Goal: Contribute content

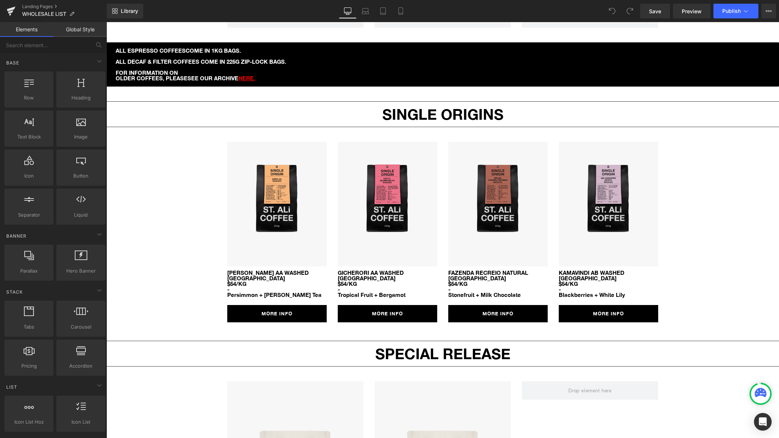
scroll to position [592, 0]
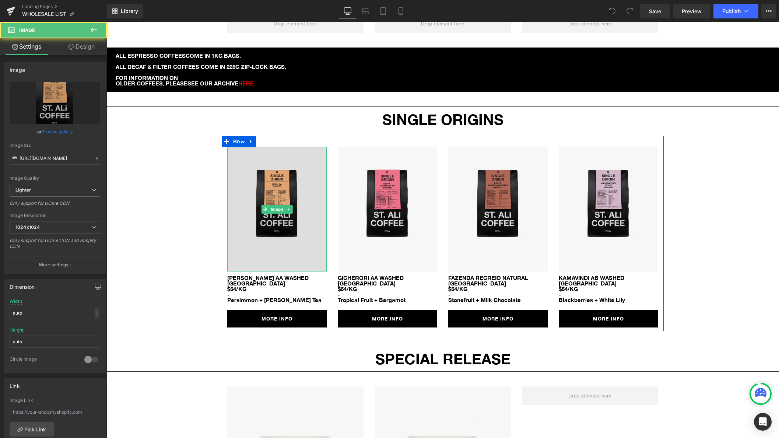
click at [295, 231] on img at bounding box center [276, 209] width 99 height 124
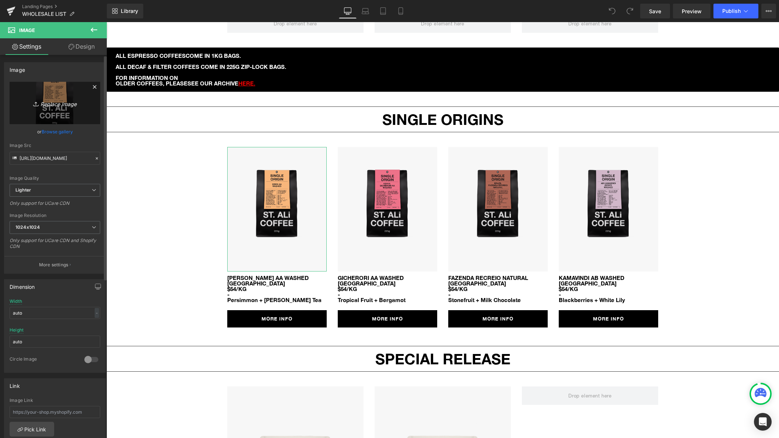
click at [43, 101] on icon "Replace Image" at bounding box center [54, 102] width 59 height 9
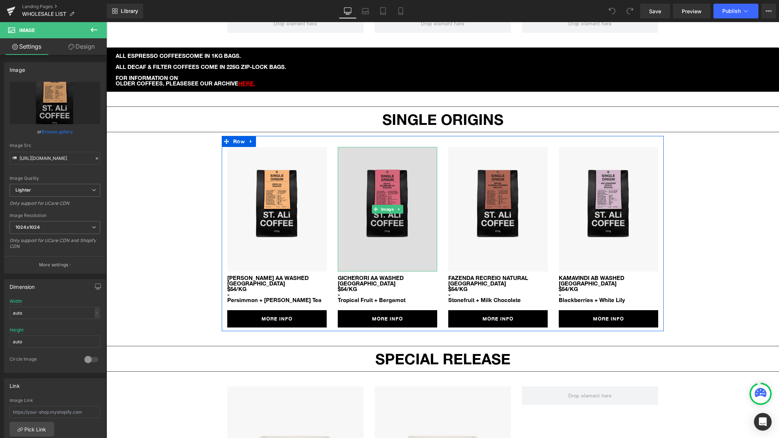
click at [385, 182] on img at bounding box center [387, 209] width 99 height 124
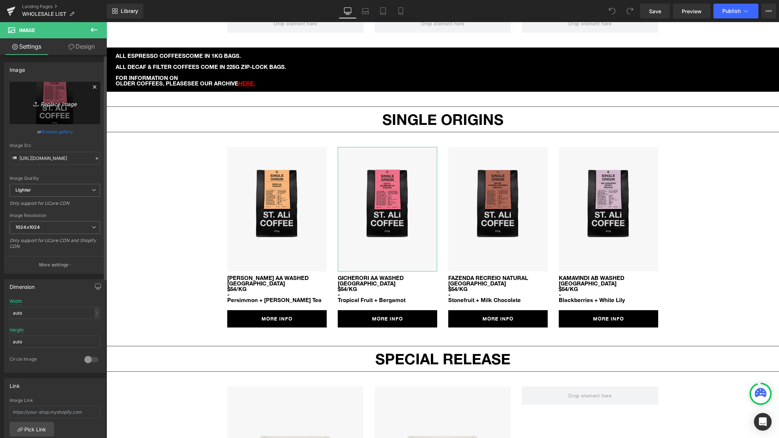
click at [53, 106] on icon "Replace Image" at bounding box center [54, 102] width 59 height 9
type input "C:\fakepath\sa-so-mock-guji-sikio-natural.png"
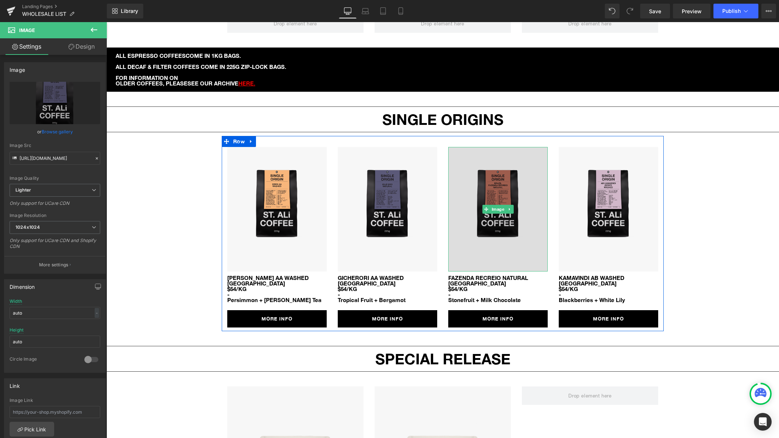
click at [482, 222] on img at bounding box center [497, 209] width 99 height 124
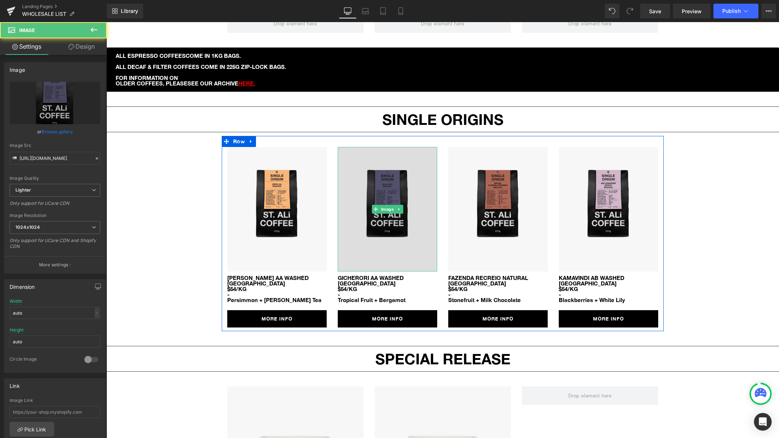
click at [389, 208] on img at bounding box center [387, 209] width 99 height 124
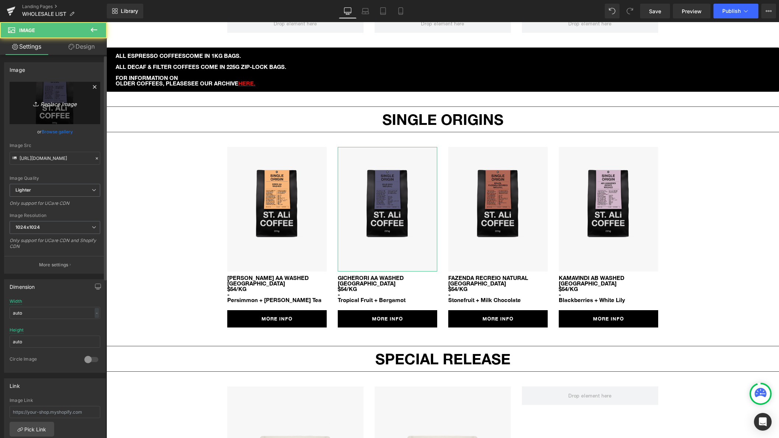
click at [49, 104] on icon "Replace Image" at bounding box center [54, 102] width 59 height 9
type input "C:\fakepath\sa-so-mock-[GEOGRAPHIC_DATA]-kii-aa-washed.png"
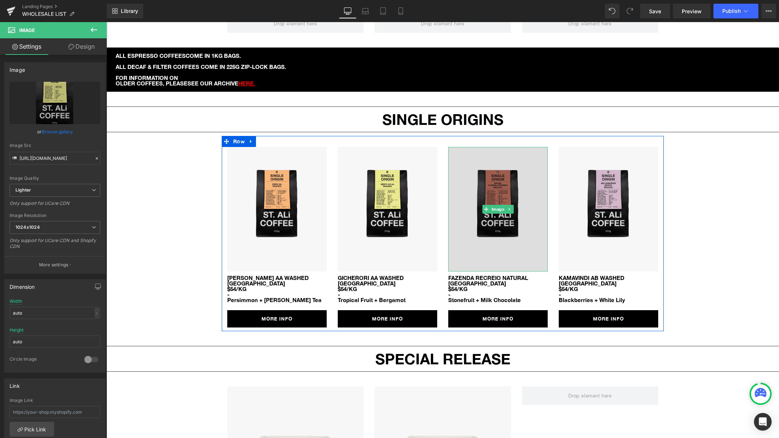
click at [493, 221] on img at bounding box center [497, 209] width 99 height 124
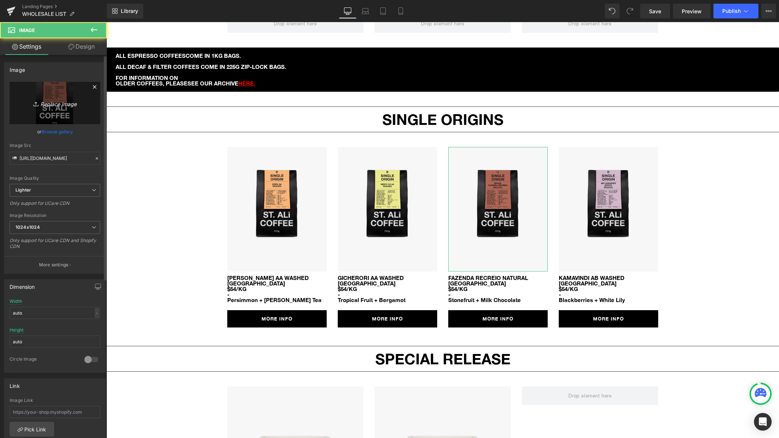
click at [44, 106] on icon "Replace Image" at bounding box center [54, 102] width 59 height 9
type input "C:\fakepath\sa-so-mock-guji-sikio-natural.png"
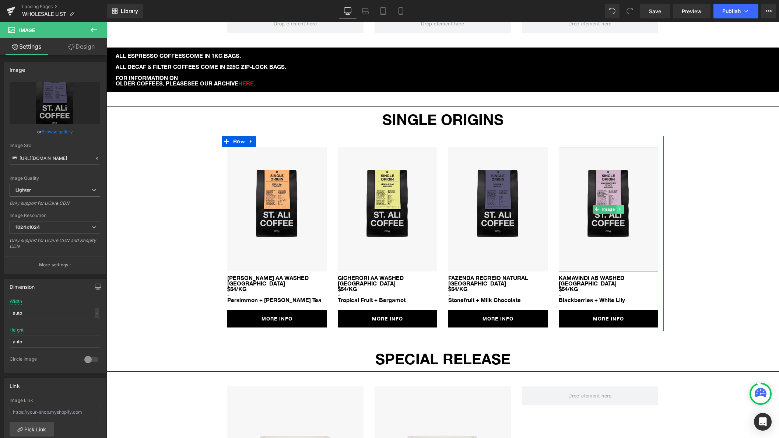
click at [620, 207] on icon at bounding box center [620, 209] width 4 height 4
click at [623, 207] on icon at bounding box center [624, 209] width 4 height 4
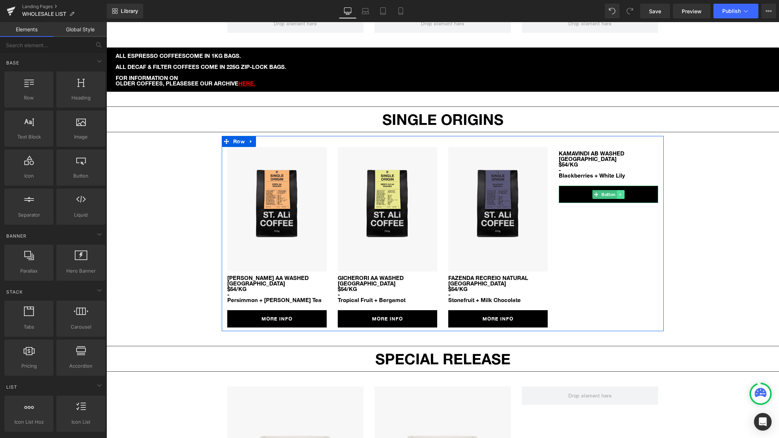
click at [623, 190] on link at bounding box center [621, 194] width 8 height 9
click at [624, 192] on icon at bounding box center [624, 194] width 4 height 4
click at [628, 168] on link at bounding box center [628, 172] width 8 height 9
click at [630, 170] on icon at bounding box center [632, 172] width 4 height 4
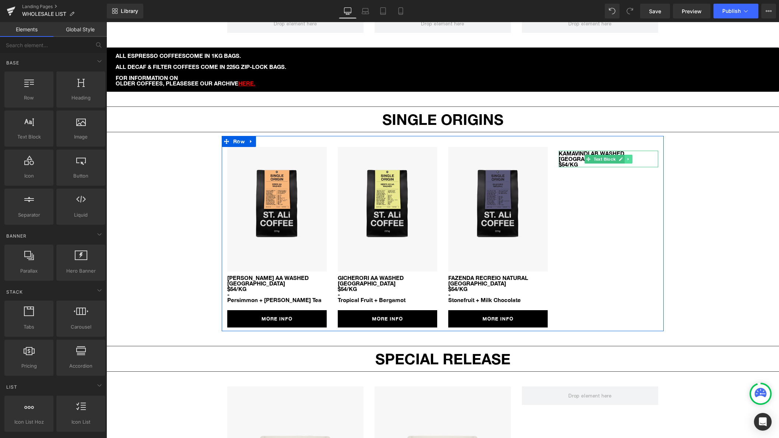
click at [630, 155] on link at bounding box center [628, 159] width 8 height 9
click at [631, 157] on icon at bounding box center [632, 159] width 4 height 4
click at [358, 275] on p "GICHERORI AA WASHED" at bounding box center [387, 278] width 99 height 6
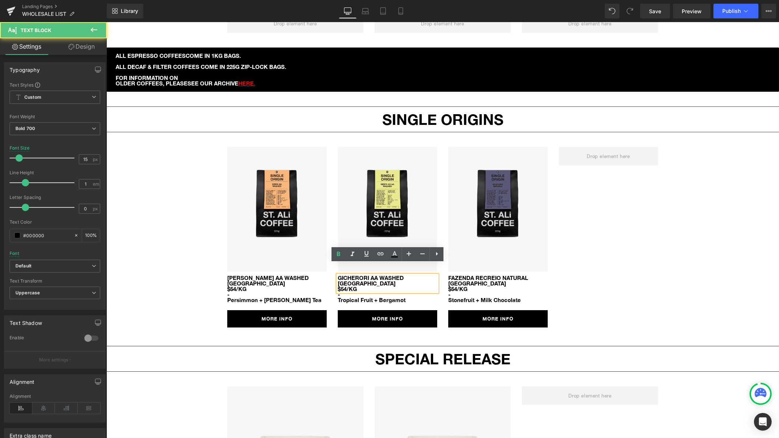
drag, startPoint x: 379, startPoint y: 267, endPoint x: 354, endPoint y: 267, distance: 24.7
click at [338, 275] on p "GICHERORI AA WASHED" at bounding box center [387, 278] width 99 height 6
drag, startPoint x: 369, startPoint y: 266, endPoint x: 335, endPoint y: 267, distance: 34.3
click at [335, 267] on div "Image GICHERORI AA WASHED KENYA $54/KG Text Block - Tropical Fruit + Bergamot T…" at bounding box center [387, 237] width 110 height 180
paste div "To enrich screen reader interactions, please activate Accessibility in Grammarl…"
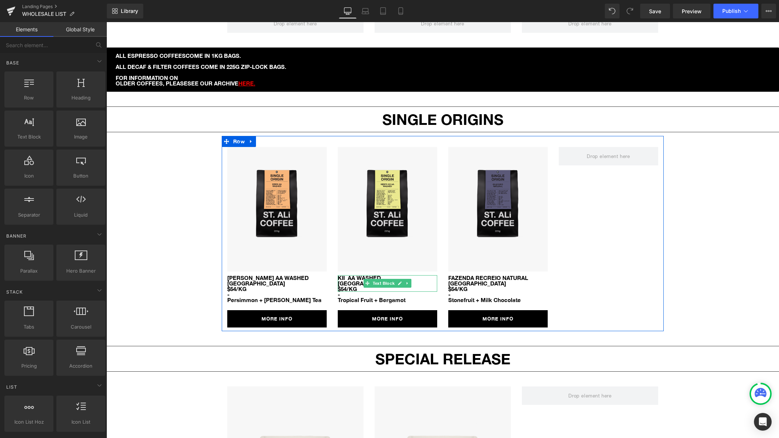
click at [349, 275] on p "Kii AA WASHED" at bounding box center [387, 278] width 99 height 6
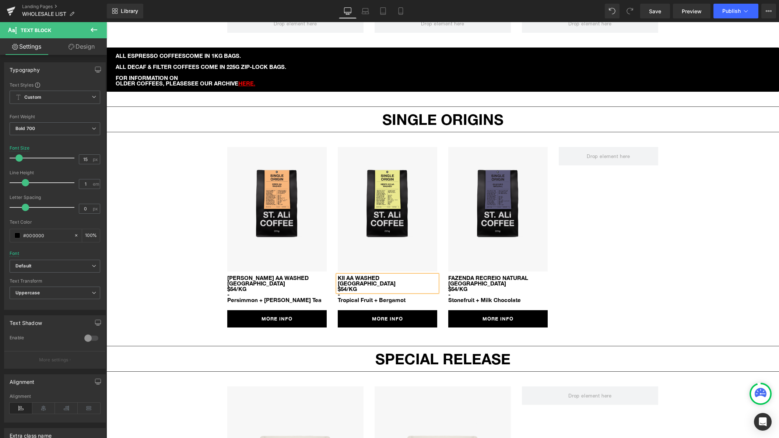
click at [106, 22] on div at bounding box center [106, 22] width 0 height 0
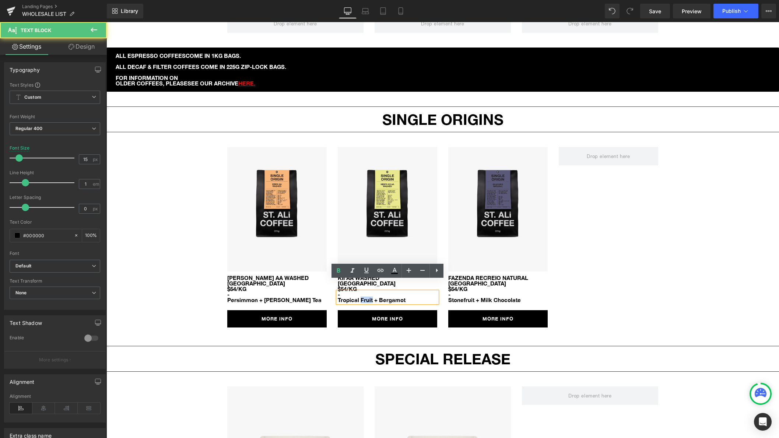
click at [369, 296] on font "Tropical Fruit + Bergamot" at bounding box center [372, 299] width 68 height 7
paste div
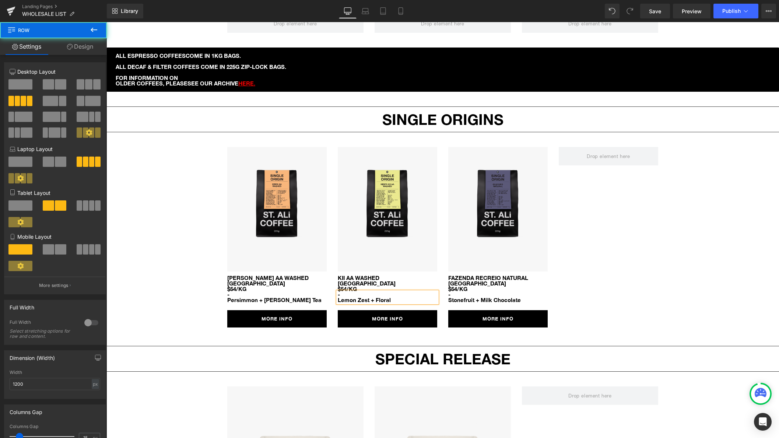
click at [605, 286] on div "Image [PERSON_NAME] AA WASHED KENYA $54/KG Text Block - Persimmon + [PERSON_NAM…" at bounding box center [443, 233] width 442 height 195
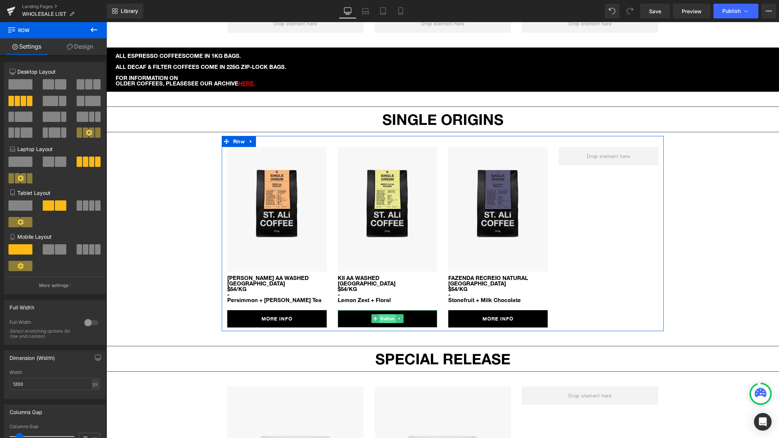
click at [391, 314] on span "Button" at bounding box center [387, 318] width 17 height 9
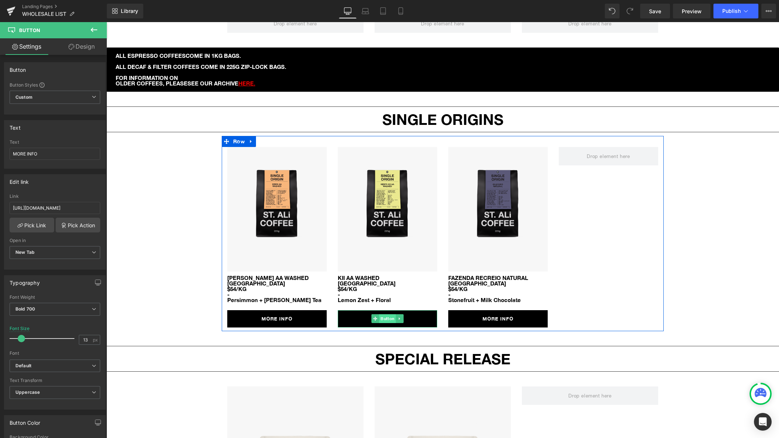
click at [384, 314] on span "Button" at bounding box center [387, 318] width 17 height 9
click at [386, 314] on span "Button" at bounding box center [387, 318] width 17 height 9
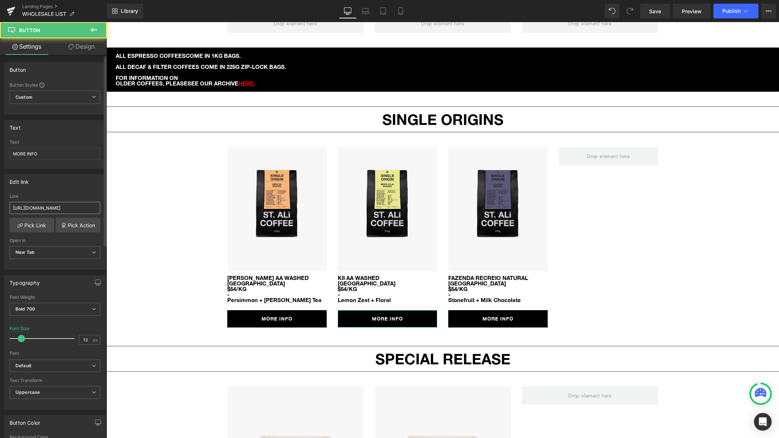
click at [55, 205] on input "[URL][DOMAIN_NAME]" at bounding box center [55, 208] width 91 height 12
type input "[URL][DOMAIN_NAME]"
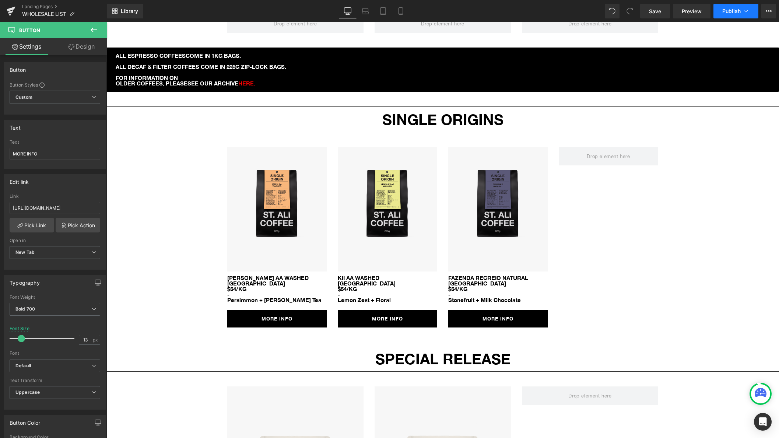
scroll to position [0, 0]
click at [738, 15] on button "Publish" at bounding box center [735, 11] width 45 height 15
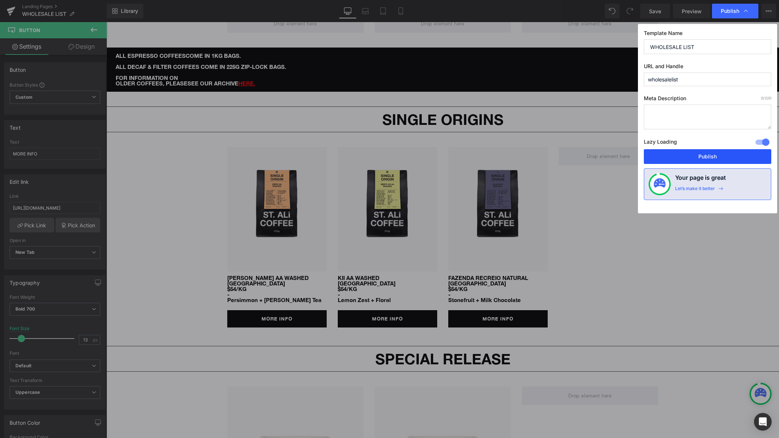
click at [700, 150] on button "Publish" at bounding box center [707, 156] width 127 height 15
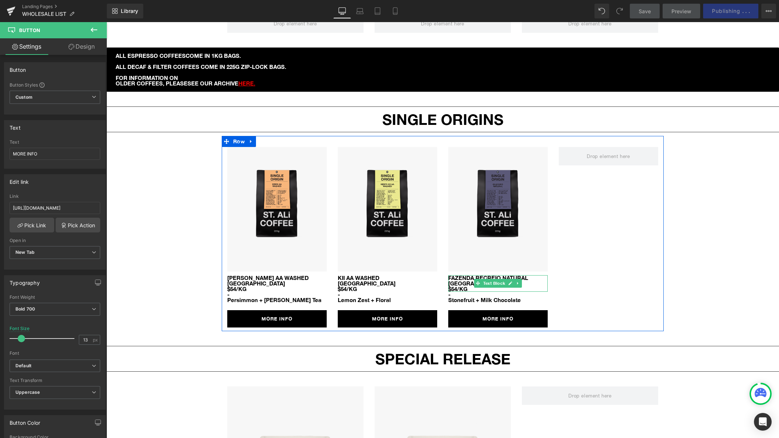
click at [461, 281] on p "[GEOGRAPHIC_DATA]" at bounding box center [497, 284] width 99 height 6
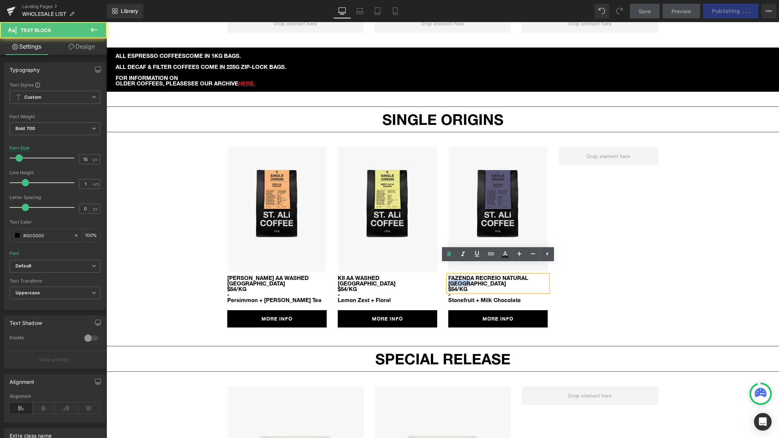
click at [461, 281] on p "[GEOGRAPHIC_DATA]" at bounding box center [497, 284] width 99 height 6
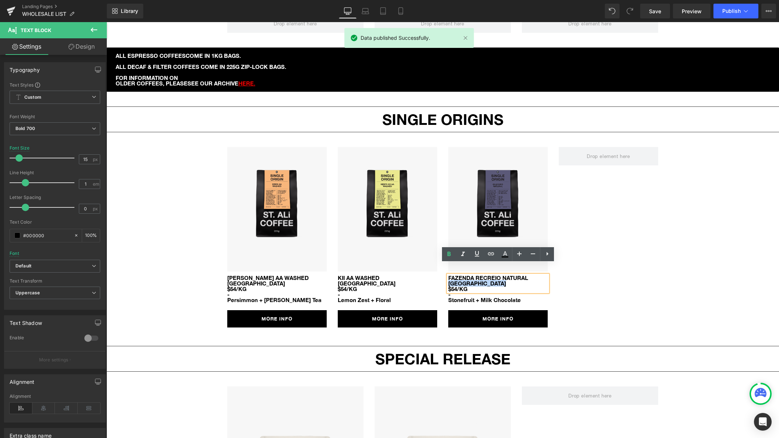
paste div "To enrich screen reader interactions, please activate Accessibility in Grammarl…"
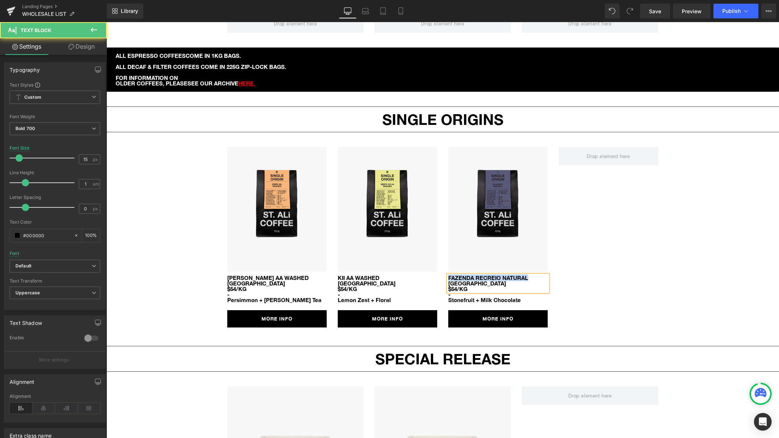
drag, startPoint x: 449, startPoint y: 267, endPoint x: 539, endPoint y: 266, distance: 89.8
click at [539, 275] on p "FAZENDA RECREIO NATURAL" at bounding box center [497, 278] width 99 height 6
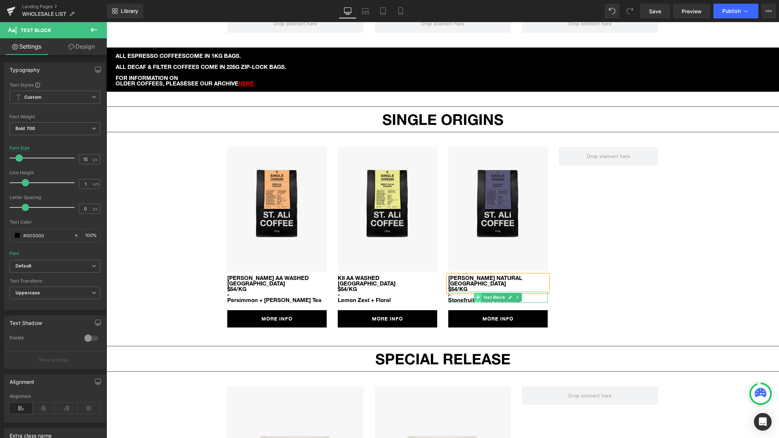
click at [474, 293] on span at bounding box center [478, 297] width 8 height 9
click at [461, 301] on div at bounding box center [497, 302] width 99 height 2
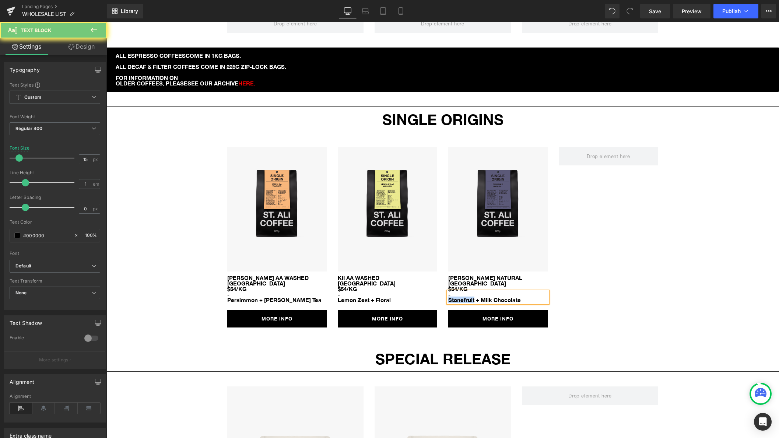
click at [461, 296] on font "Stonefruit + Milk Chocolate" at bounding box center [484, 299] width 73 height 7
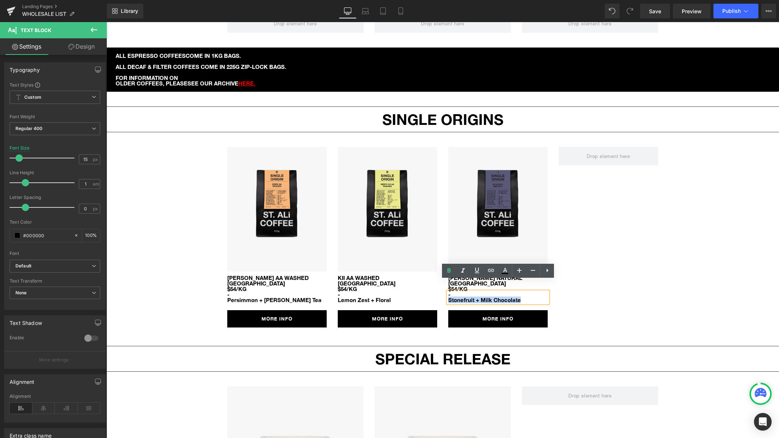
click at [461, 296] on font "Stonefruit + Milk Chocolate" at bounding box center [484, 299] width 73 height 7
paste div
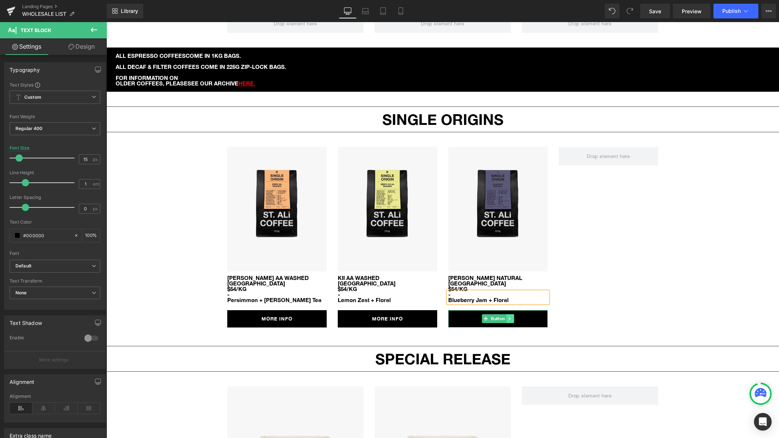
click at [507, 314] on link at bounding box center [510, 318] width 8 height 9
click at [462, 310] on link "MORE INFO" at bounding box center [497, 318] width 99 height 17
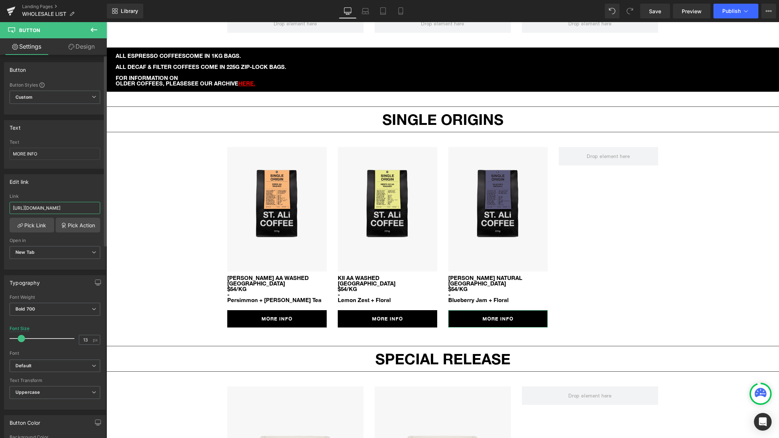
click at [51, 211] on input "[URL][DOMAIN_NAME]" at bounding box center [55, 208] width 91 height 12
paste input "ethiopia-[PERSON_NAME]"
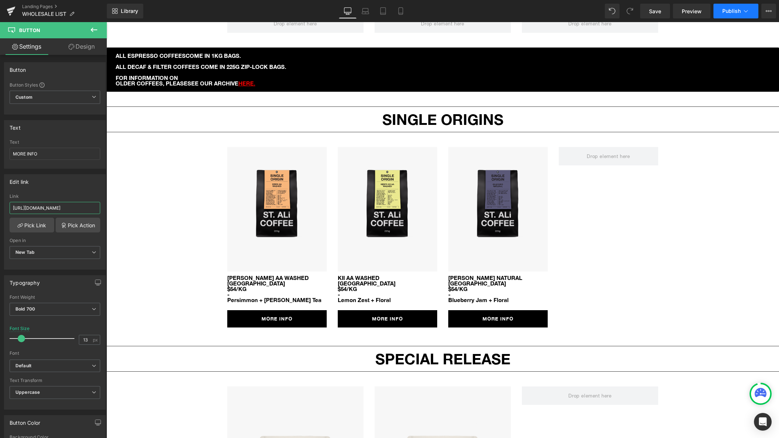
type input "[URL][DOMAIN_NAME]"
click at [734, 15] on button "Publish" at bounding box center [735, 11] width 45 height 15
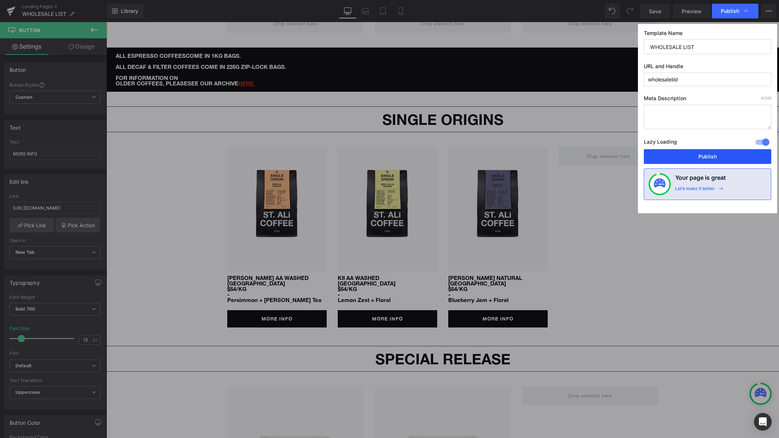
click at [700, 155] on button "Publish" at bounding box center [707, 156] width 127 height 15
